Goal: Task Accomplishment & Management: Use online tool/utility

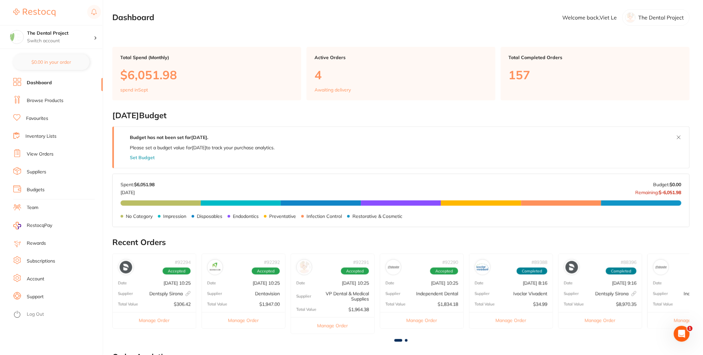
click at [54, 189] on li "Budgets" at bounding box center [58, 190] width 90 height 10
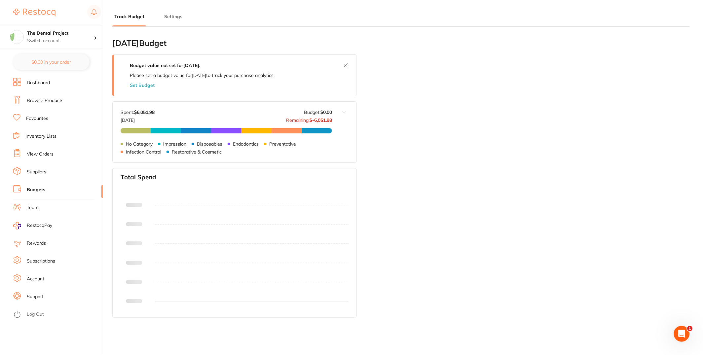
type input "0.0"
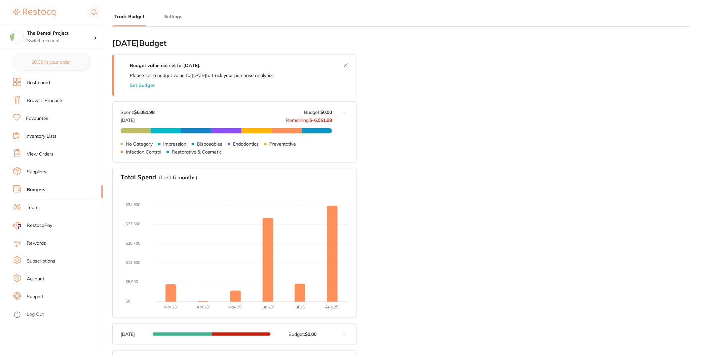
click at [62, 136] on li "Inventory Lists" at bounding box center [58, 136] width 90 height 10
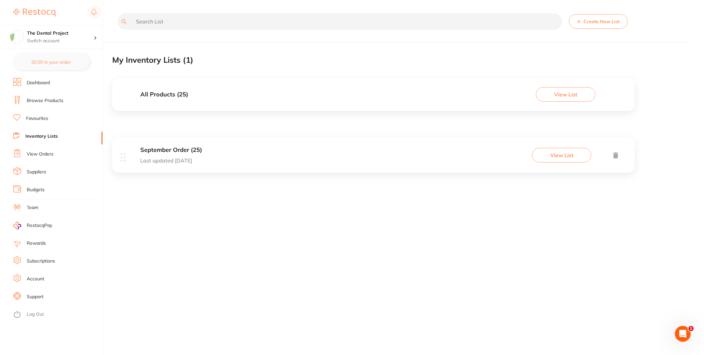
click at [557, 151] on button "View List" at bounding box center [561, 155] width 59 height 15
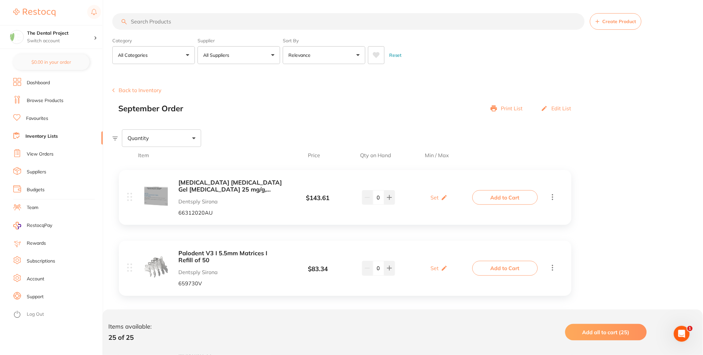
click at [504, 108] on p "Print List" at bounding box center [512, 108] width 22 height 6
click at [495, 110] on icon at bounding box center [493, 108] width 7 height 7
click at [509, 110] on p "Print List" at bounding box center [512, 108] width 22 height 6
type textarea "Print"
click at [509, 110] on p "Print List" at bounding box center [512, 108] width 22 height 6
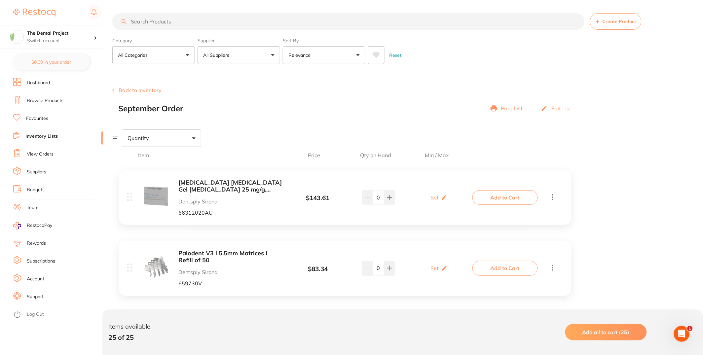
click at [492, 110] on icon at bounding box center [493, 109] width 7 height 6
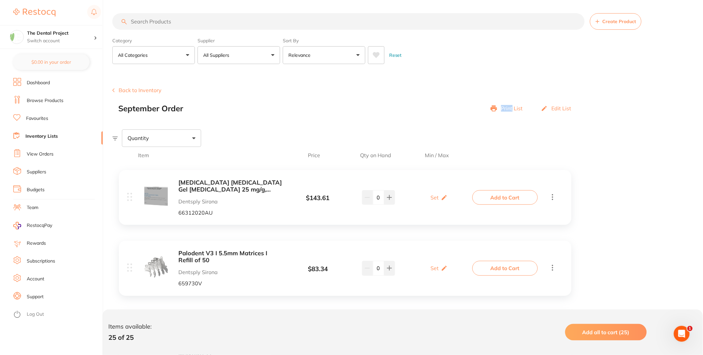
click at [492, 110] on icon at bounding box center [493, 109] width 7 height 6
click at [521, 104] on div "Print List" at bounding box center [506, 108] width 32 height 9
click at [520, 105] on div "Print List" at bounding box center [506, 108] width 32 height 9
click at [519, 105] on div "Print List" at bounding box center [506, 108] width 32 height 9
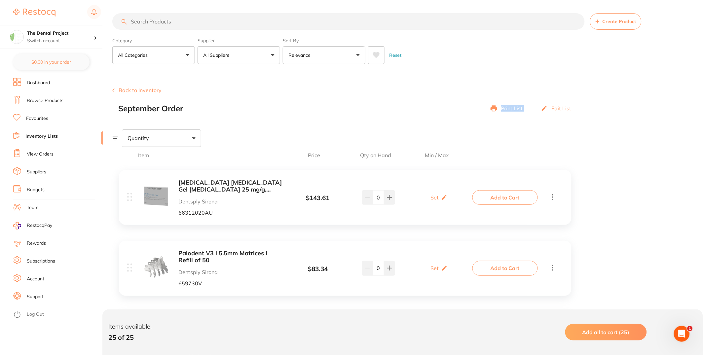
click at [519, 105] on div "Print List" at bounding box center [506, 108] width 32 height 9
click at [507, 113] on div "Print List" at bounding box center [506, 108] width 32 height 9
click at [507, 110] on p "Print List" at bounding box center [512, 108] width 22 height 6
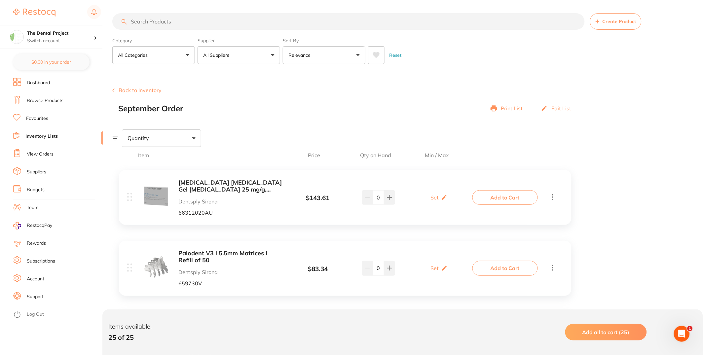
click at [512, 107] on p "Print List" at bounding box center [512, 108] width 22 height 6
